Goal: Communication & Community: Answer question/provide support

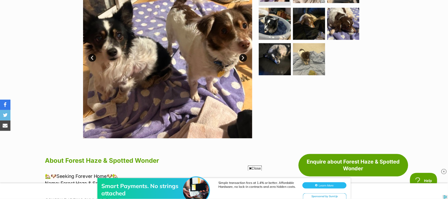
scroll to position [104, 0]
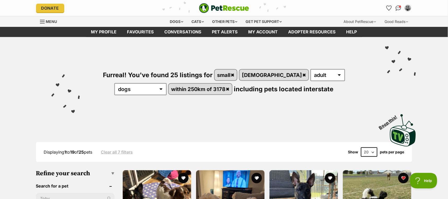
scroll to position [0, 5]
click at [397, 6] on img "Conversations" at bounding box center [398, 8] width 7 height 7
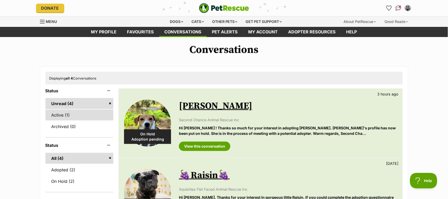
click at [65, 115] on link "Active (1)" at bounding box center [79, 115] width 68 height 11
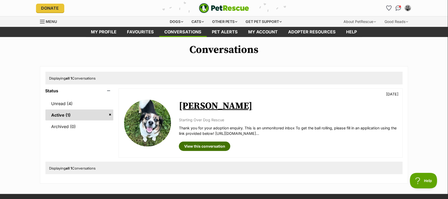
click at [203, 147] on link "View this conversation" at bounding box center [204, 146] width 51 height 9
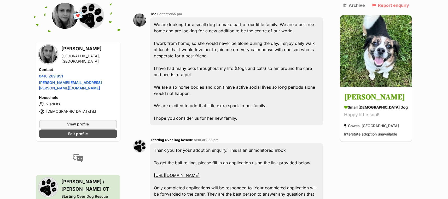
scroll to position [139, 0]
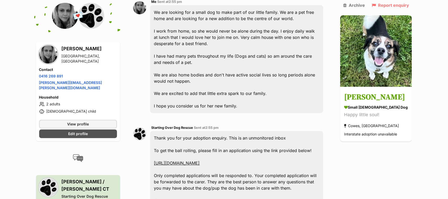
click at [200, 162] on link "https://www.startingoverdogrescue.org.au/adoption-application-form/" at bounding box center [177, 163] width 46 height 5
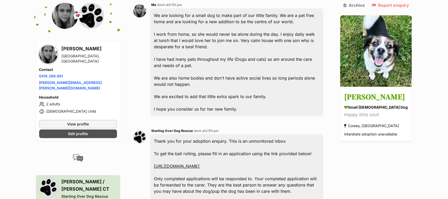
scroll to position [174, 0]
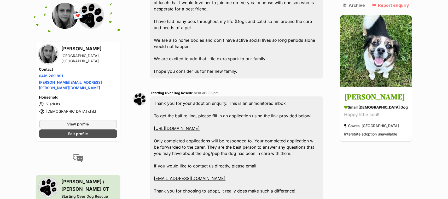
click at [189, 179] on link "[EMAIL_ADDRESS][DOMAIN_NAME]" at bounding box center [190, 178] width 72 height 5
click at [200, 128] on link "[URL][DOMAIN_NAME]" at bounding box center [177, 128] width 46 height 5
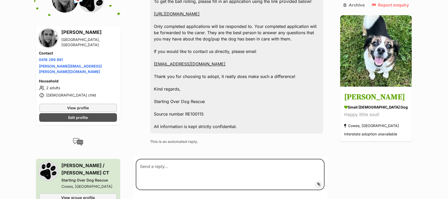
scroll to position [278, 0]
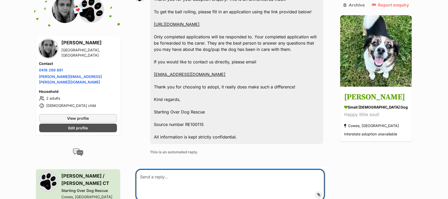
click at [209, 179] on textarea at bounding box center [230, 185] width 189 height 31
paste textarea "Good Afternoon, Just wondering if Cecilia has been adopted yet or are applicati…"
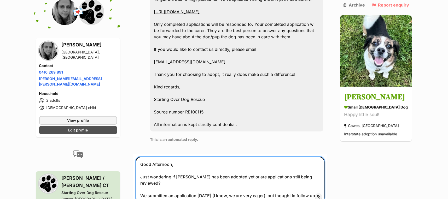
scroll to position [324, 0]
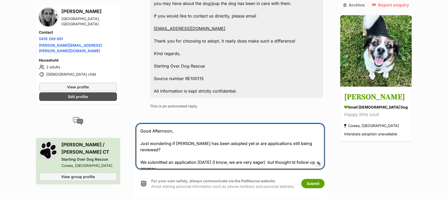
click at [220, 156] on textarea "Good Afternoon, Just wondering if Cecilia has been adopted yet or are applicati…" at bounding box center [230, 147] width 189 height 46
click at [184, 131] on textarea "Good Afternoon, Just wondering if Cecilia has been adopted yet or are applicati…" at bounding box center [230, 147] width 189 height 46
type textarea "Good Afternoon, Just wondering if Cecilia has been adopted yet or are applicati…"
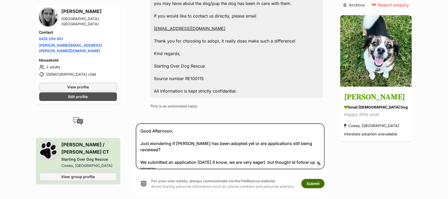
click at [318, 185] on button "Submit" at bounding box center [312, 183] width 23 height 9
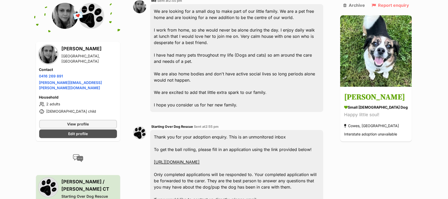
scroll to position [108, 0]
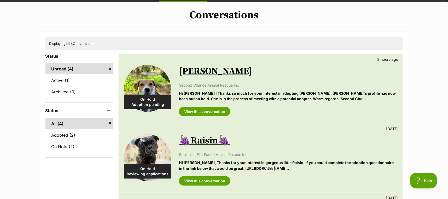
scroll to position [69, 0]
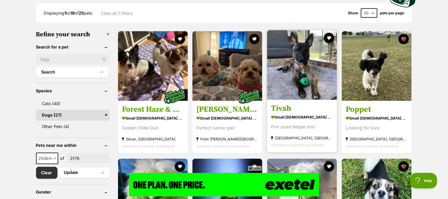
click at [295, 87] on img at bounding box center [302, 65] width 70 height 70
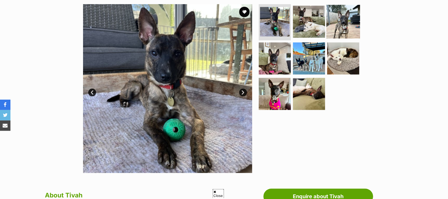
click at [341, 23] on img at bounding box center [343, 22] width 34 height 34
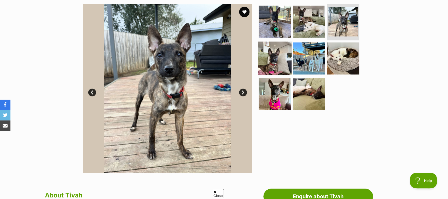
click at [266, 55] on img at bounding box center [275, 59] width 34 height 34
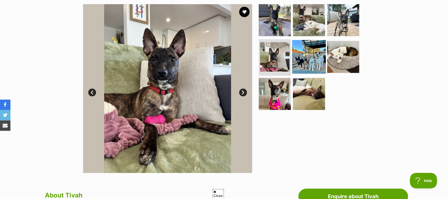
click at [302, 58] on img at bounding box center [309, 57] width 34 height 34
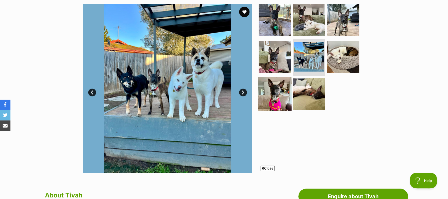
click at [273, 97] on img at bounding box center [275, 94] width 34 height 34
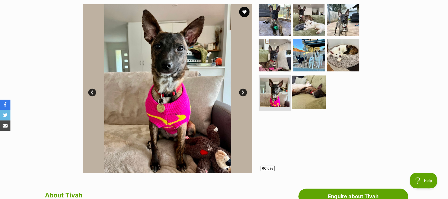
click at [308, 92] on img at bounding box center [309, 93] width 34 height 34
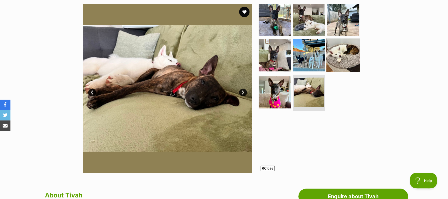
click at [349, 57] on img at bounding box center [343, 56] width 34 height 34
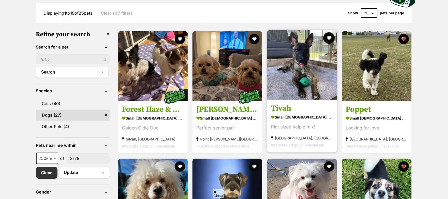
click at [330, 37] on button "favourite" at bounding box center [328, 37] width 11 height 11
click at [305, 73] on img at bounding box center [302, 65] width 70 height 70
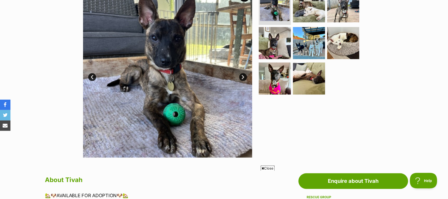
scroll to position [69, 0]
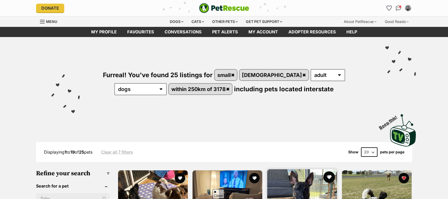
click at [330, 172] on button "favourite" at bounding box center [328, 177] width 11 height 11
